Goal: Task Accomplishment & Management: Manage account settings

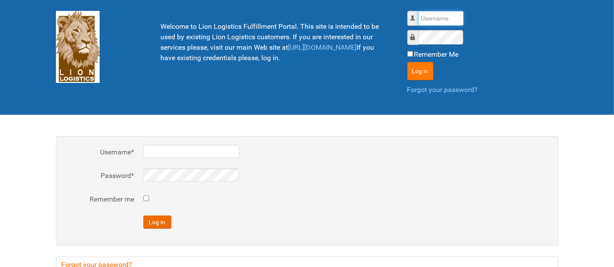
type input "al"
click at [421, 68] on button "Log in" at bounding box center [420, 71] width 26 height 18
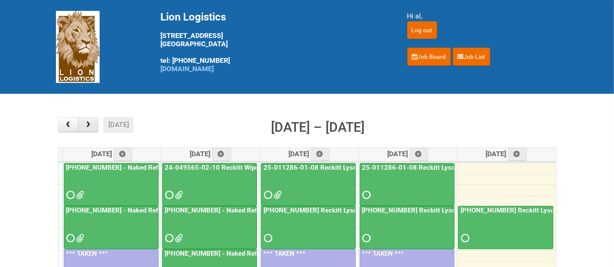
click at [87, 127] on span "button" at bounding box center [88, 125] width 8 height 7
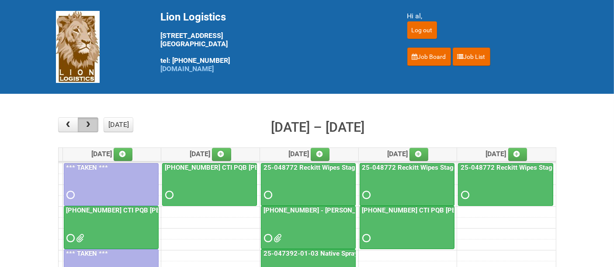
click at [87, 127] on span "button" at bounding box center [88, 125] width 8 height 7
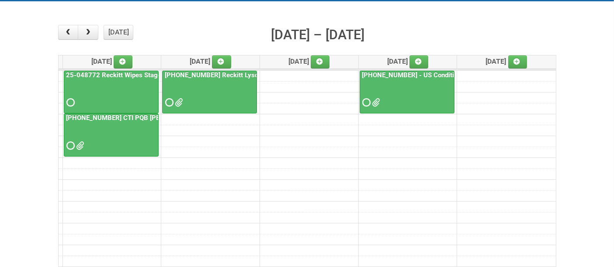
scroll to position [97, 0]
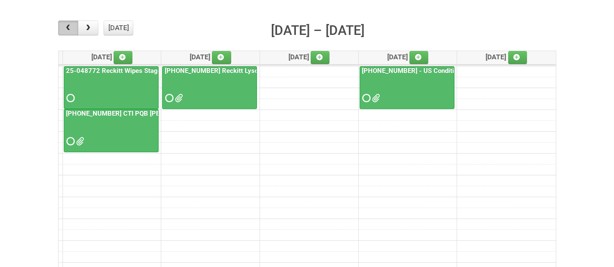
click at [61, 29] on button "button" at bounding box center [68, 28] width 21 height 15
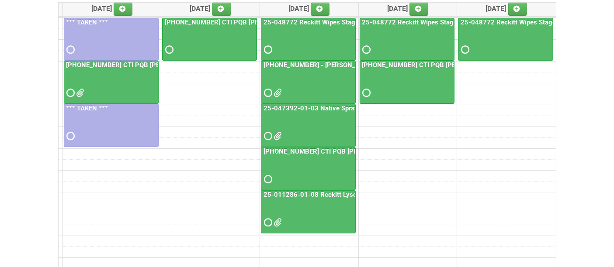
scroll to position [194, 0]
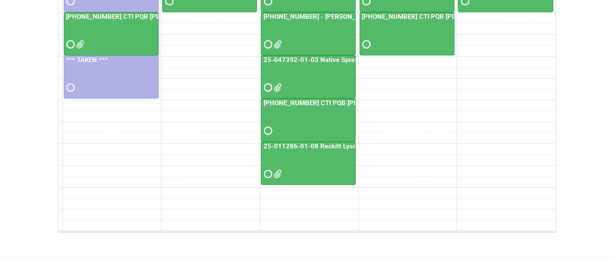
click at [319, 61] on link "25-047392-01-03 Native Spray Rapid Response" at bounding box center [335, 60] width 147 height 8
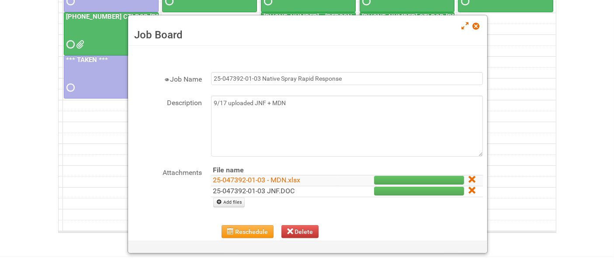
click at [276, 191] on link "25-047392-01-03 JNF.DOC" at bounding box center [254, 191] width 82 height 8
click at [478, 26] on span at bounding box center [476, 26] width 6 height 6
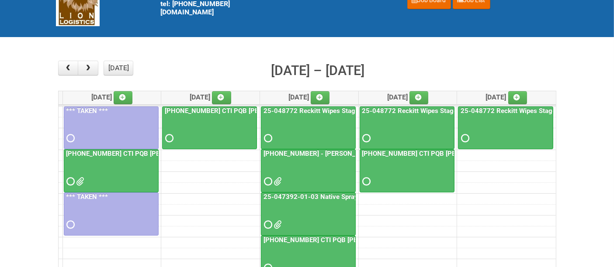
scroll to position [0, 0]
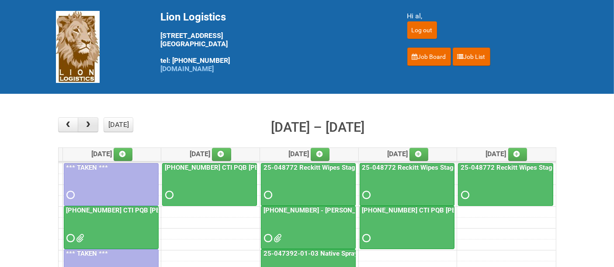
click at [90, 122] on span "button" at bounding box center [88, 125] width 8 height 7
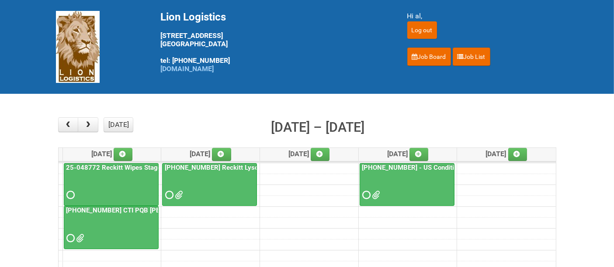
click at [422, 179] on div at bounding box center [407, 188] width 93 height 28
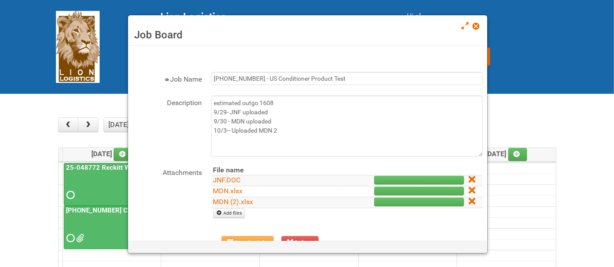
scroll to position [64, 0]
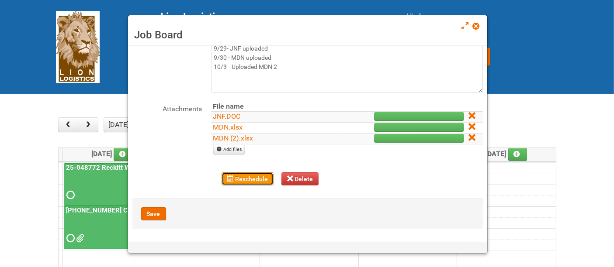
click at [238, 180] on button "Reschedule" at bounding box center [248, 179] width 52 height 13
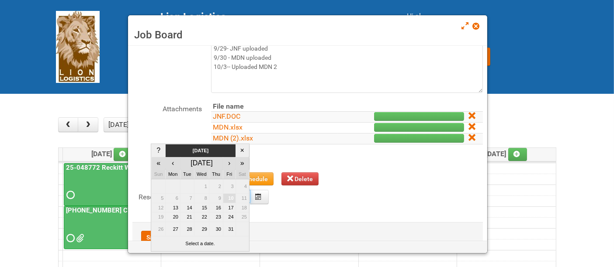
click at [236, 197] on body "Lion Logistics [STREET_ADDRESS] tel: [PHONE_NUMBER] [DOMAIN_NAME] Hi al, Log ou…" at bounding box center [307, 266] width 614 height 533
click at [189, 219] on td "21" at bounding box center [188, 218] width 14 height 10
type input "[DATE]"
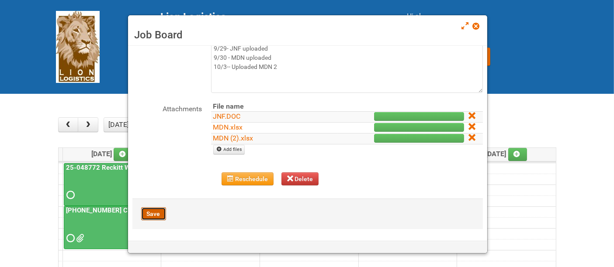
click at [152, 213] on button "Save" at bounding box center [153, 214] width 25 height 13
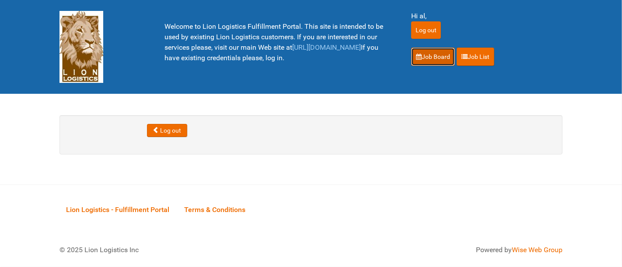
click at [438, 59] on link "Job Board" at bounding box center [433, 57] width 44 height 18
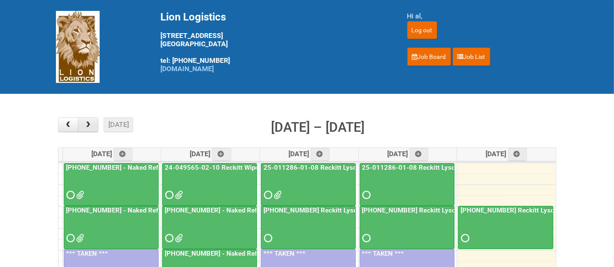
click at [86, 128] on span "button" at bounding box center [88, 125] width 8 height 7
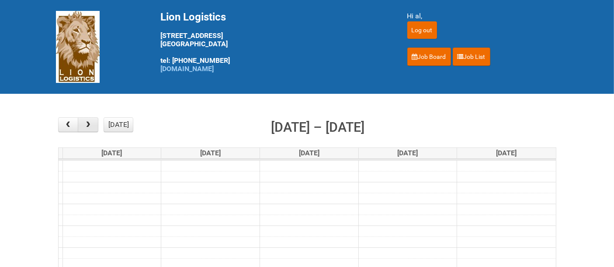
click at [86, 128] on span "button" at bounding box center [88, 125] width 8 height 7
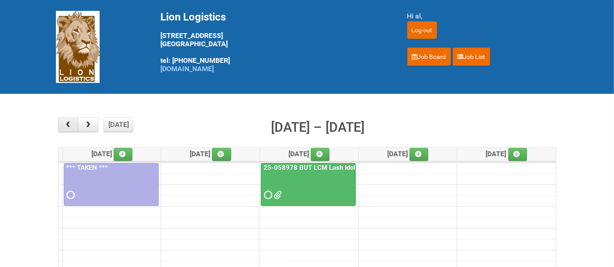
click at [71, 126] on span "button" at bounding box center [68, 125] width 8 height 7
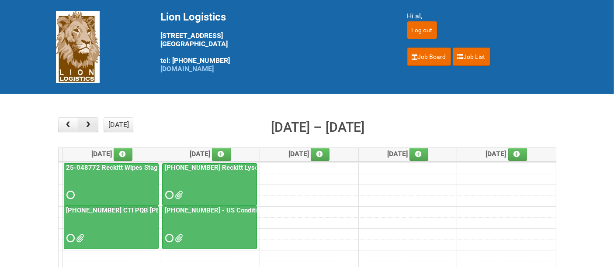
click at [90, 127] on span "button" at bounding box center [88, 125] width 8 height 7
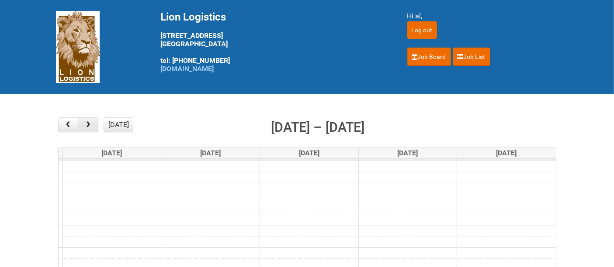
click at [90, 127] on span "button" at bounding box center [88, 125] width 8 height 7
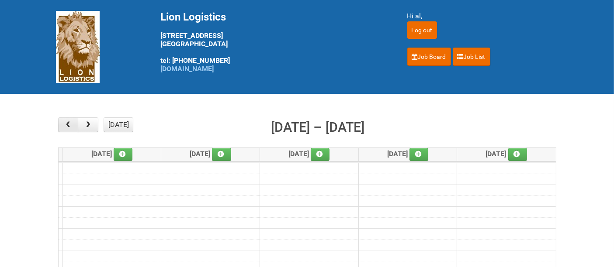
click at [64, 125] on span "button" at bounding box center [68, 125] width 8 height 7
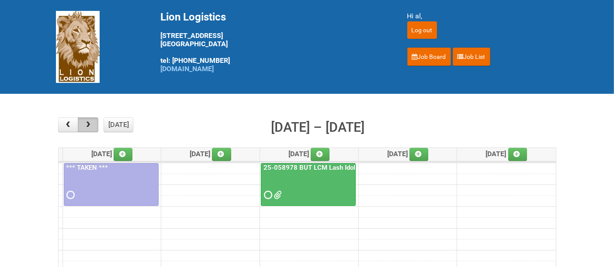
click at [92, 128] on button "button" at bounding box center [88, 125] width 21 height 15
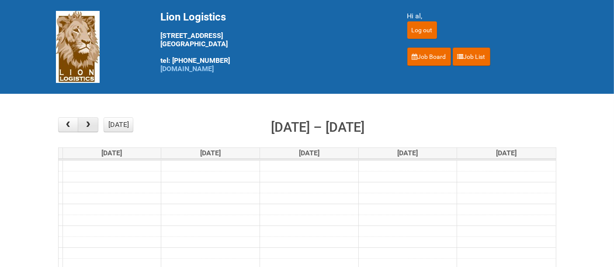
click at [92, 128] on button "button" at bounding box center [88, 125] width 21 height 15
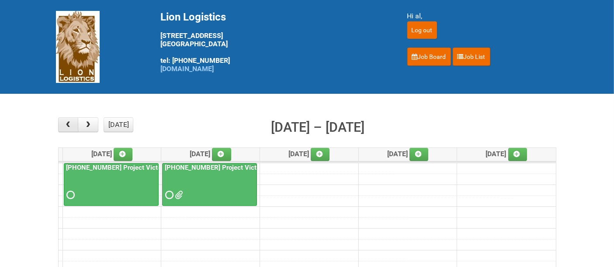
click at [69, 125] on span "button" at bounding box center [68, 125] width 8 height 7
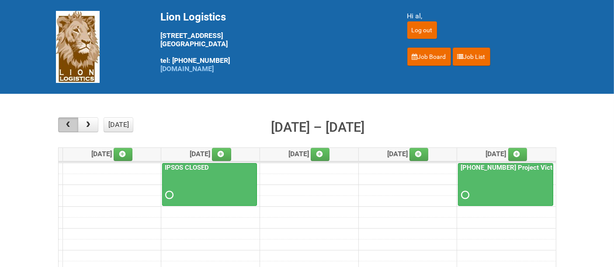
click at [69, 125] on span "button" at bounding box center [68, 125] width 8 height 7
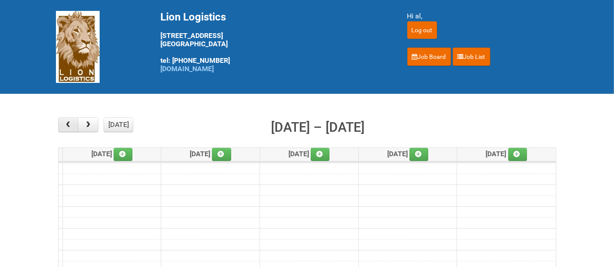
click at [69, 124] on span "button" at bounding box center [68, 125] width 8 height 7
